Goal: Information Seeking & Learning: Find specific fact

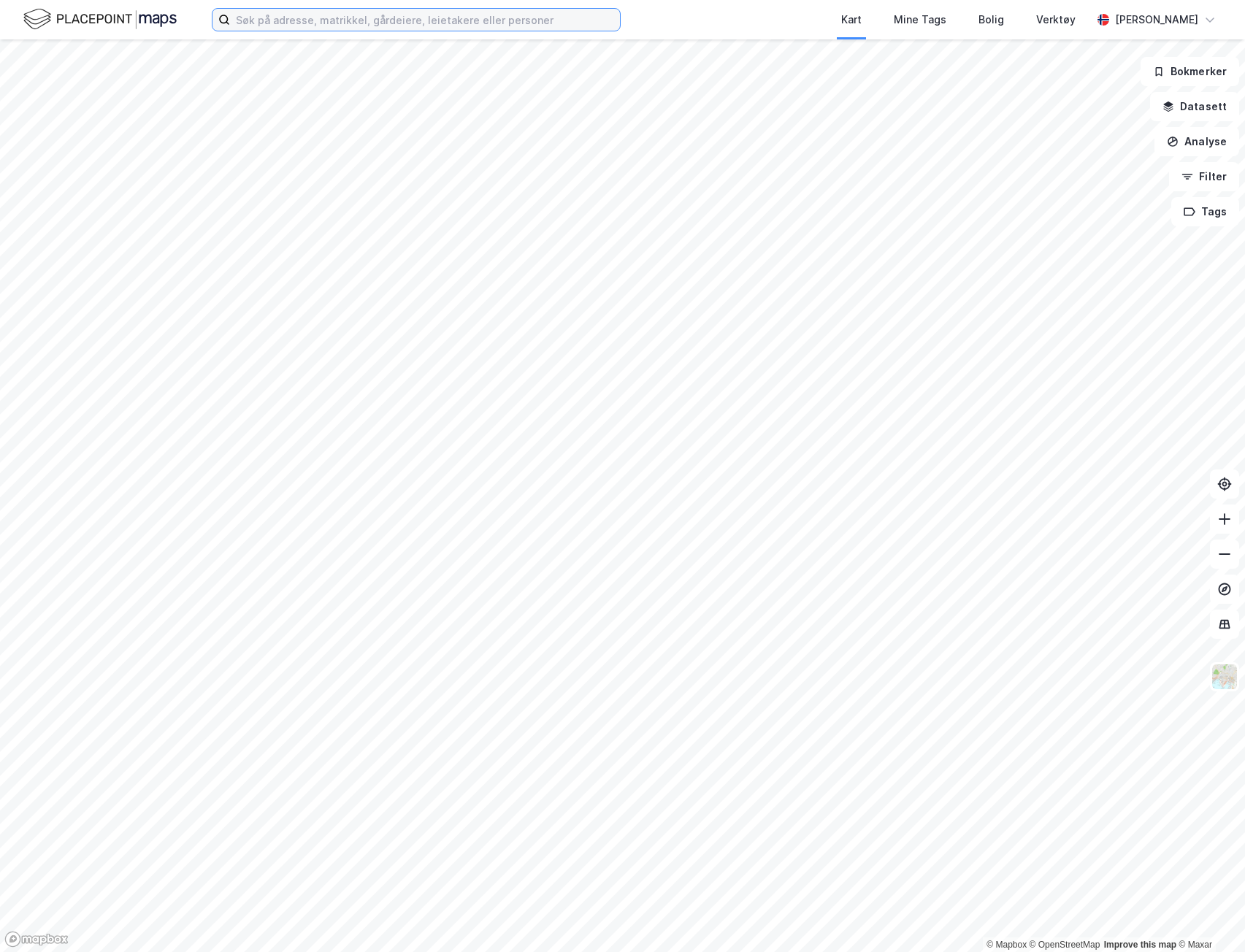
click at [346, 16] on input at bounding box center [425, 20] width 390 height 22
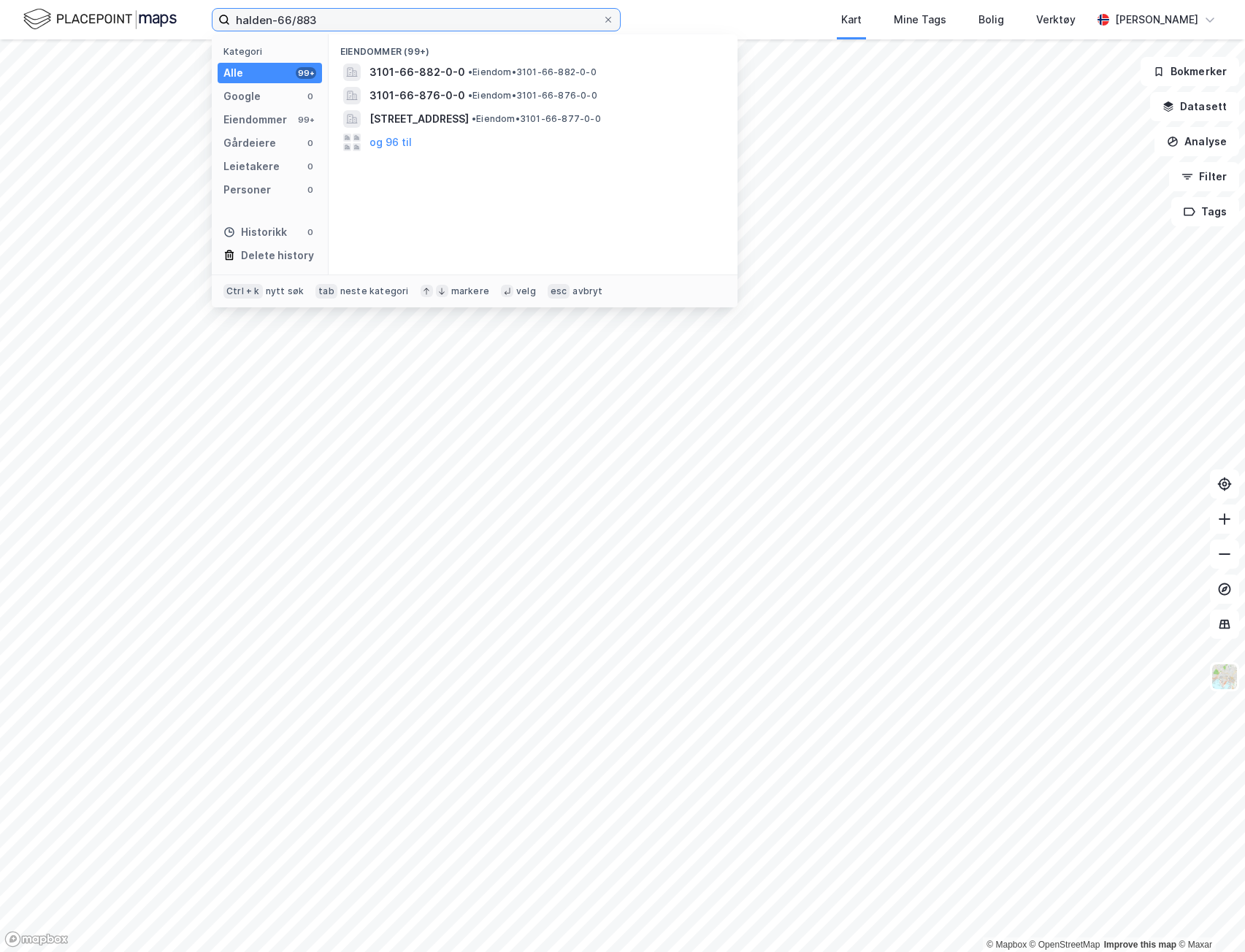
type input "halden-66/883"
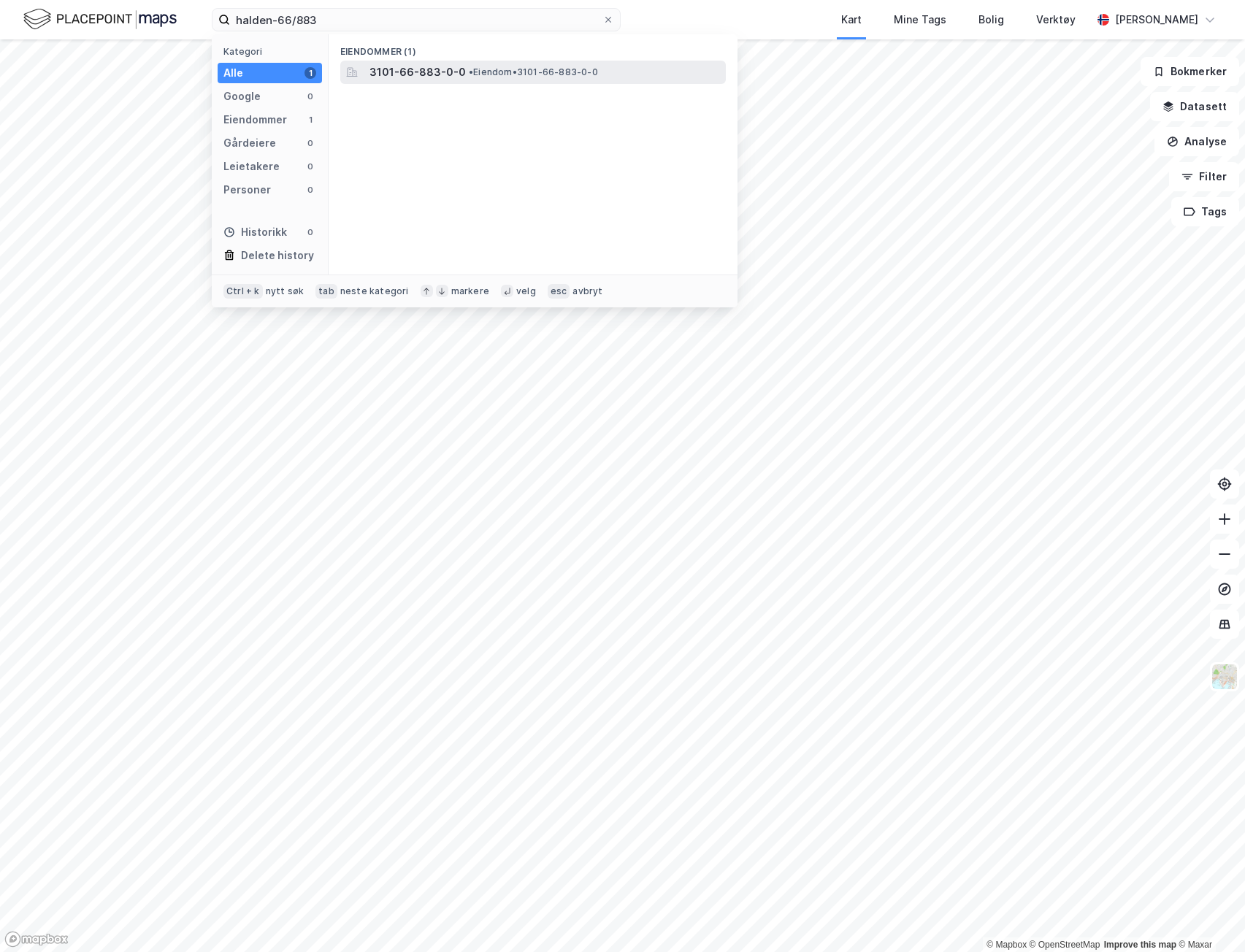
click at [406, 79] on span "3101-66-883-0-0" at bounding box center [418, 72] width 97 height 17
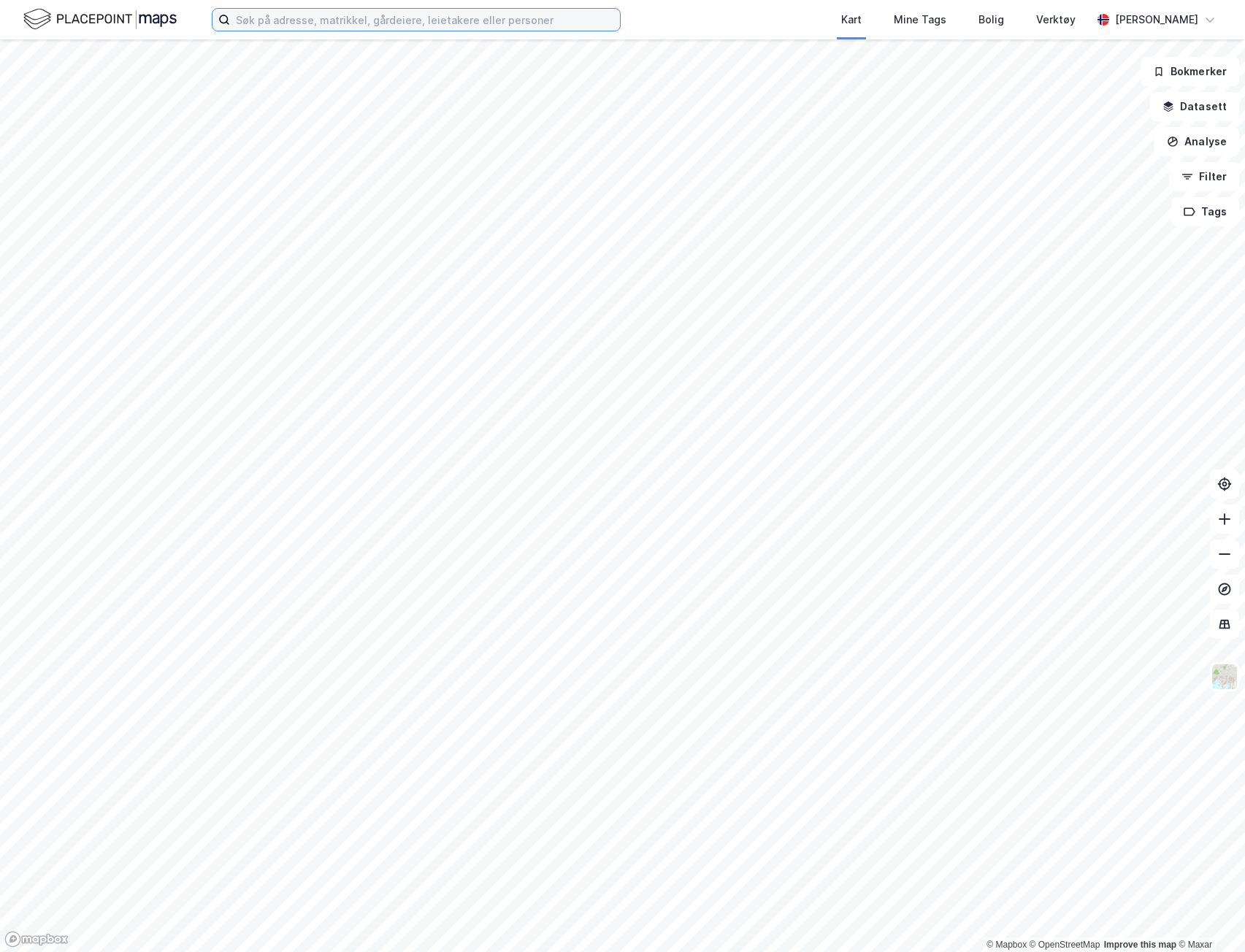
click at [451, 16] on input at bounding box center [425, 20] width 390 height 22
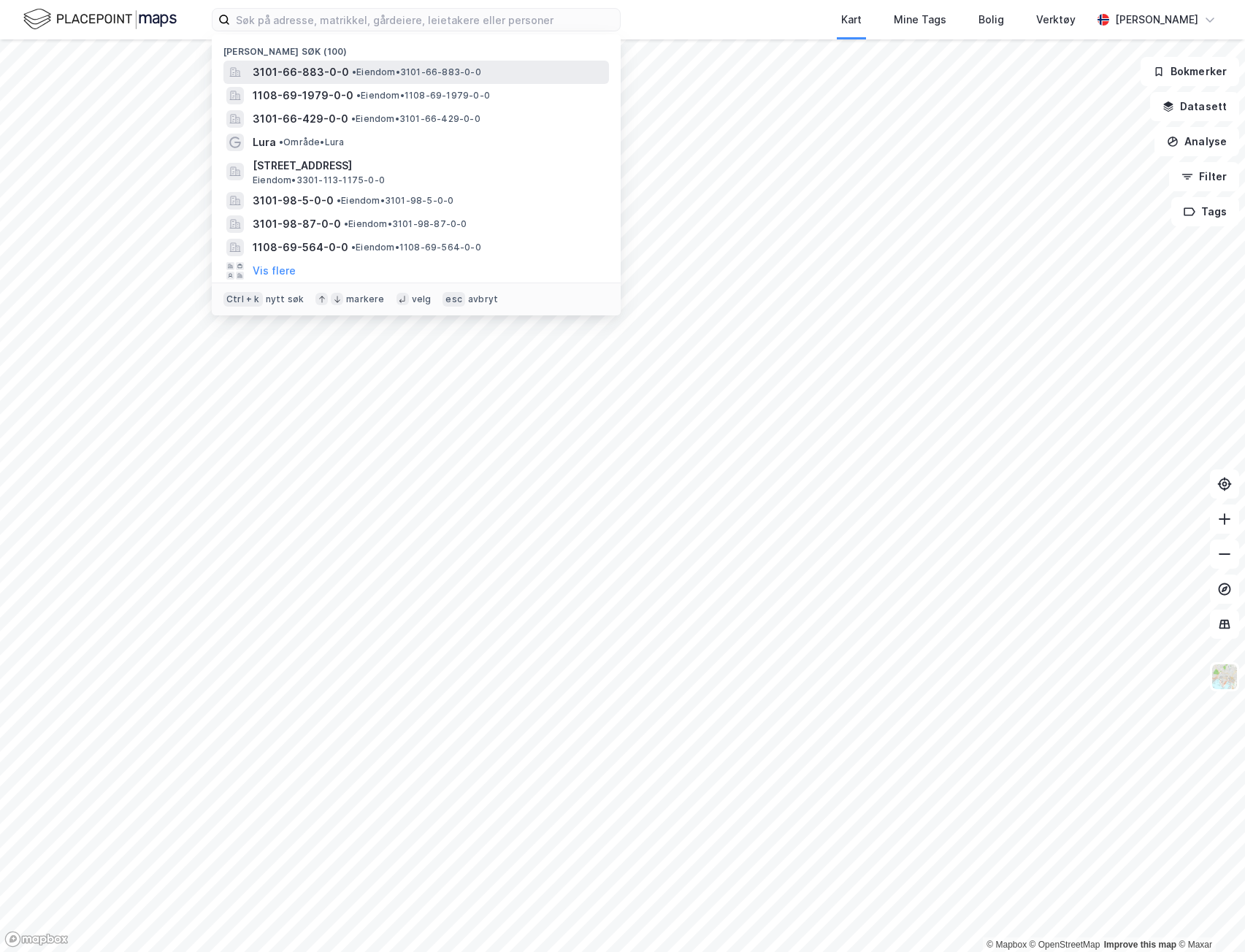
click at [411, 70] on span "• Eiendom • 3101-66-883-0-0" at bounding box center [417, 72] width 129 height 11
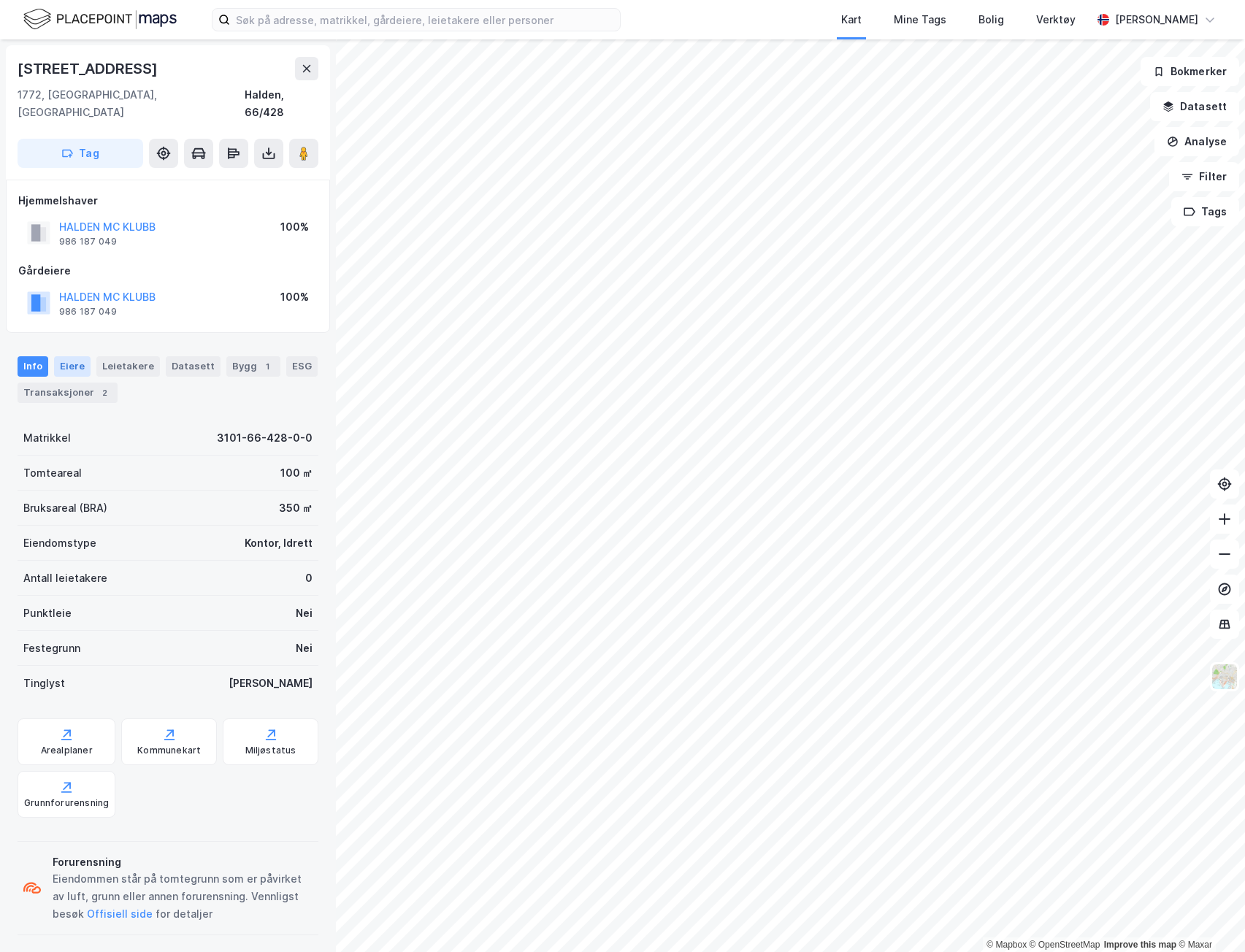
click at [61, 356] on div "Eiere" at bounding box center [72, 366] width 37 height 20
